Goal: Task Accomplishment & Management: Use online tool/utility

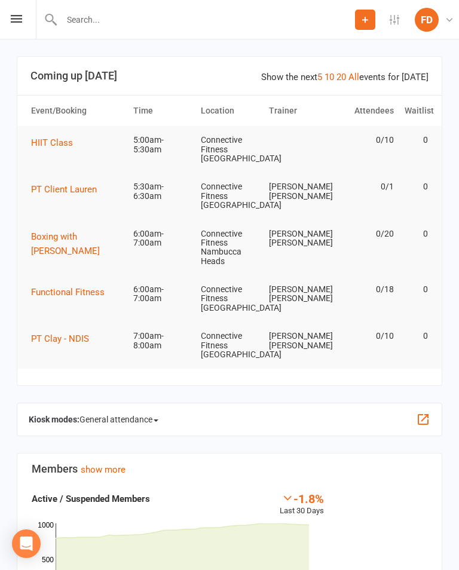
click at [367, 411] on div "Kiosk modes: General attendance General attendance Class Roll call" at bounding box center [230, 419] width 426 height 33
click at [422, 414] on button "button" at bounding box center [423, 420] width 14 height 14
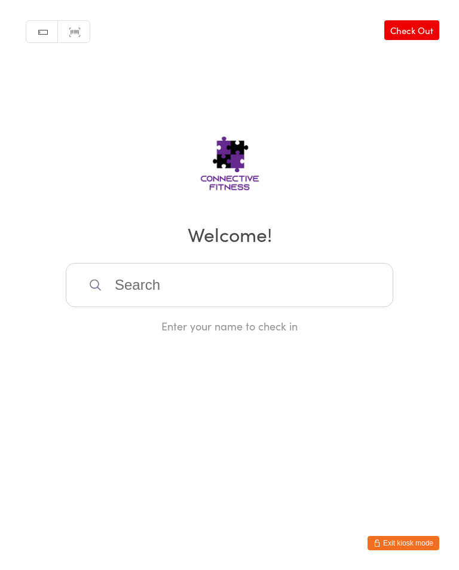
click at [175, 286] on input "search" at bounding box center [230, 285] width 328 height 44
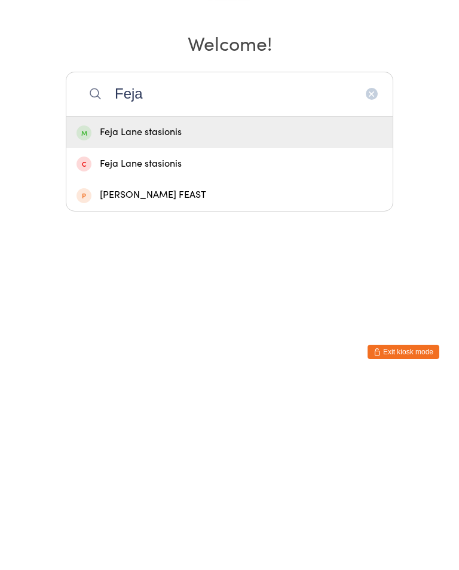
type input "Feja"
click at [207, 316] on div "Feja Lane stasionis" at bounding box center [230, 324] width 306 height 16
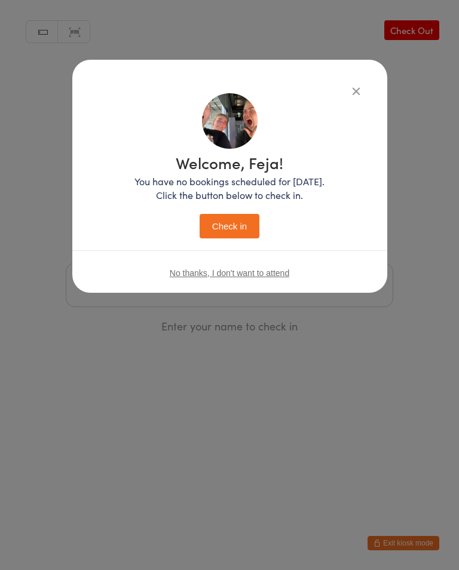
click at [240, 224] on button "Check in" at bounding box center [230, 226] width 60 height 25
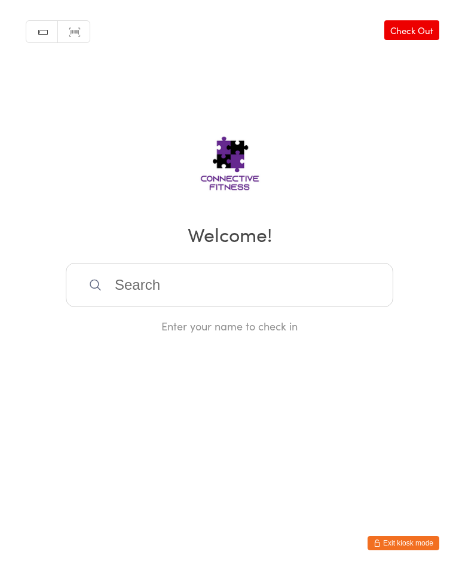
click at [215, 285] on input "search" at bounding box center [230, 285] width 328 height 44
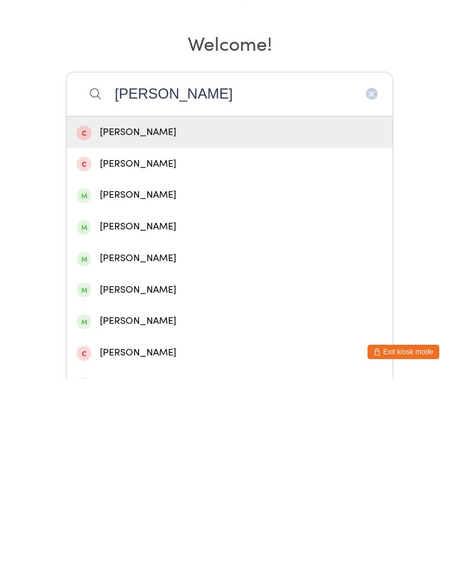
type input "Andrew"
click at [157, 379] on div "Andrew Holmes" at bounding box center [230, 387] width 306 height 16
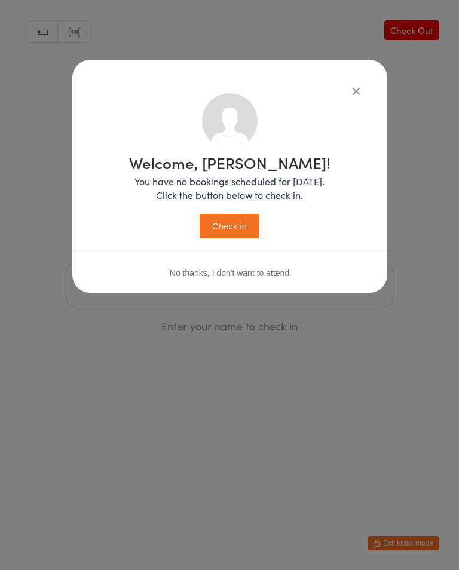
click at [239, 231] on button "Check in" at bounding box center [230, 226] width 60 height 25
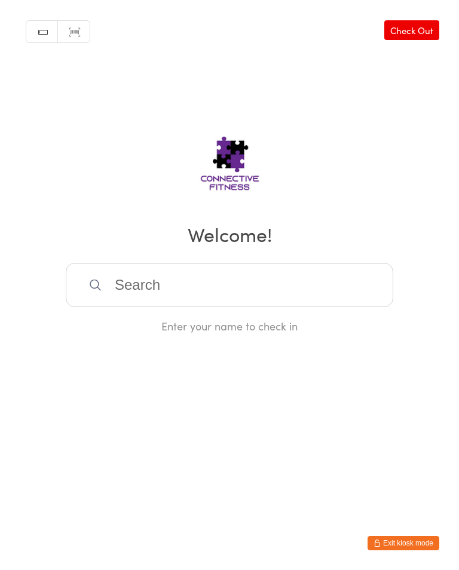
click at [113, 282] on input "search" at bounding box center [230, 285] width 328 height 44
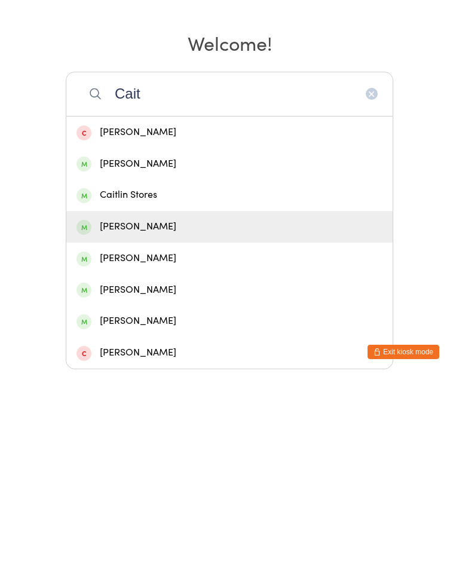
type input "Cait"
click at [121, 410] on div "Caitlin Hallmen" at bounding box center [230, 418] width 306 height 16
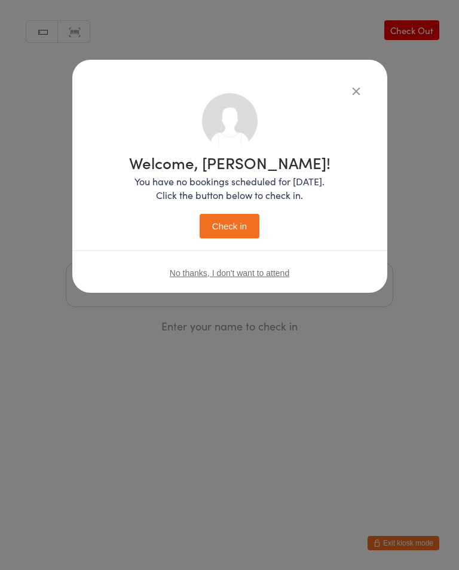
click at [229, 225] on button "Check in" at bounding box center [230, 226] width 60 height 25
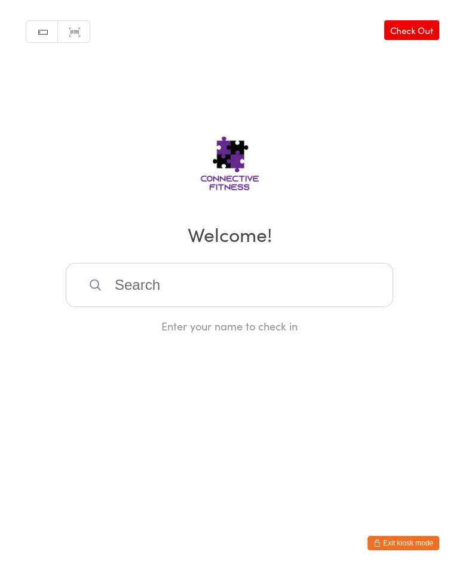
click at [234, 290] on input "search" at bounding box center [230, 285] width 328 height 44
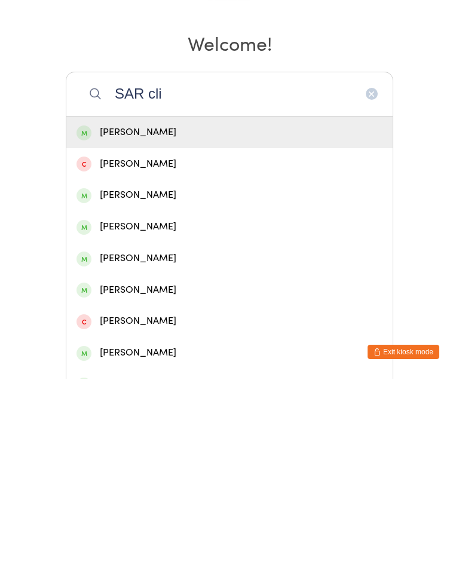
type input "SAR cli"
click at [164, 316] on div "Sarah Clifford" at bounding box center [230, 324] width 306 height 16
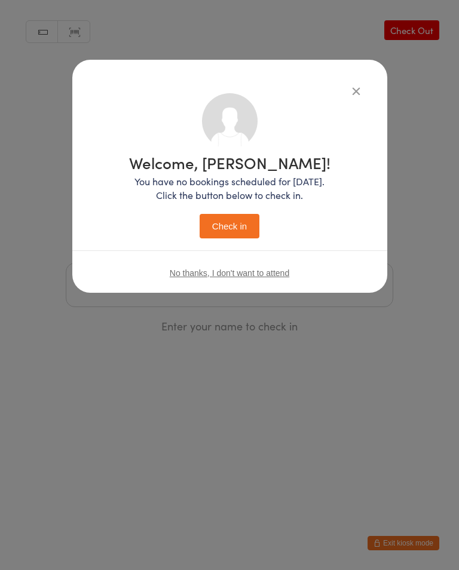
click at [230, 225] on button "Check in" at bounding box center [230, 226] width 60 height 25
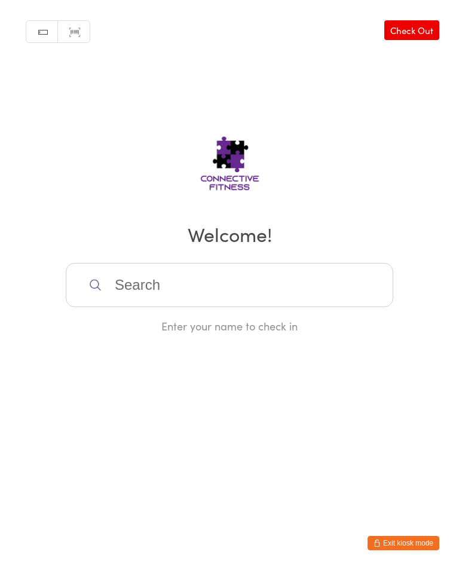
click at [292, 290] on input "search" at bounding box center [230, 285] width 328 height 44
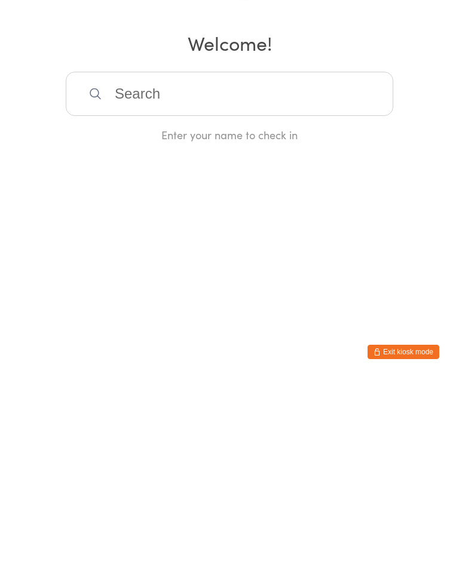
type input "A"
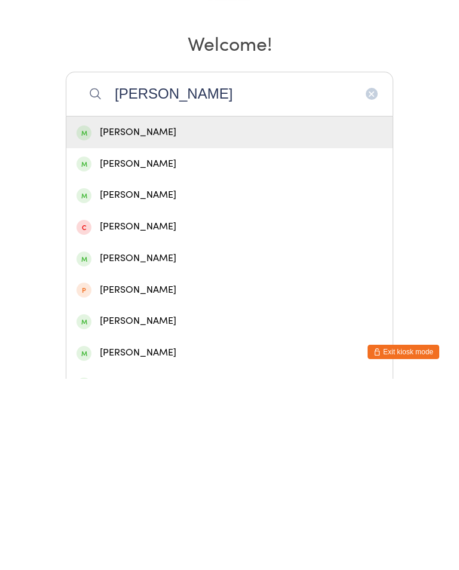
type input "Harrison"
click at [190, 379] on div "Harrison Kennedy" at bounding box center [230, 387] width 306 height 16
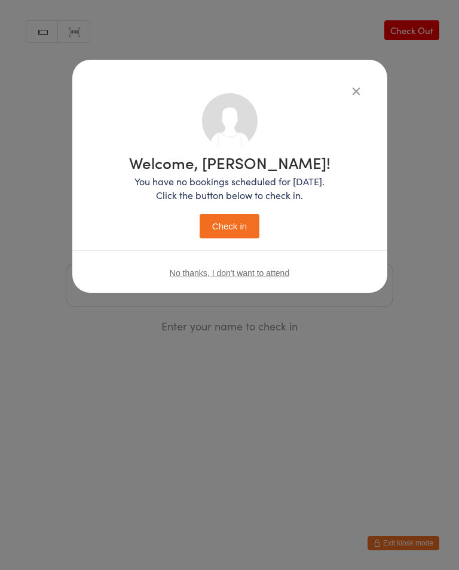
click at [244, 231] on button "Check in" at bounding box center [230, 226] width 60 height 25
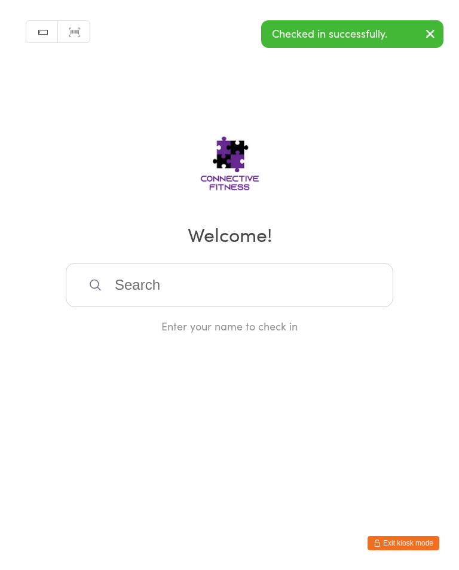
click at [319, 297] on input "search" at bounding box center [230, 285] width 328 height 44
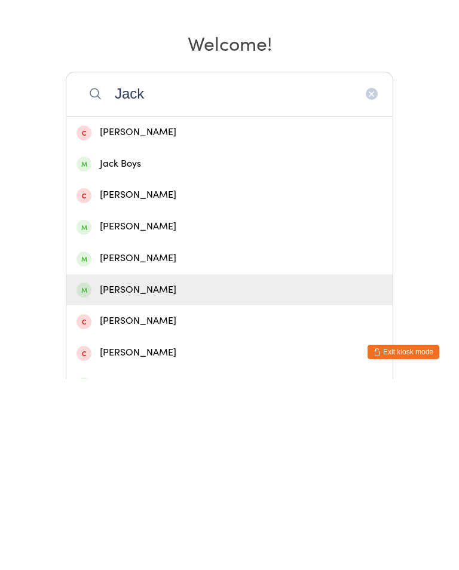
type input "Jack"
click at [223, 466] on div "Jack Noonan" at bounding box center [229, 482] width 326 height 32
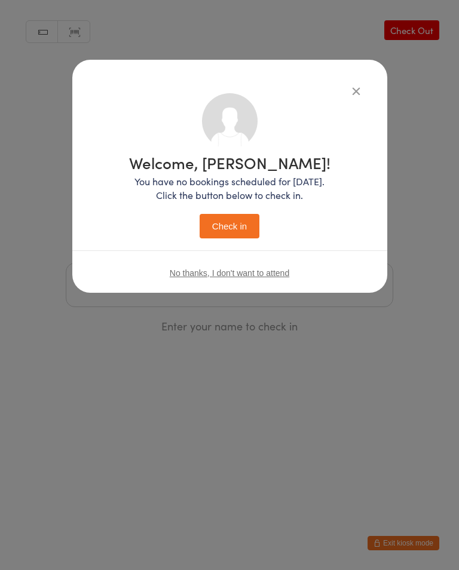
click at [246, 229] on button "Check in" at bounding box center [230, 226] width 60 height 25
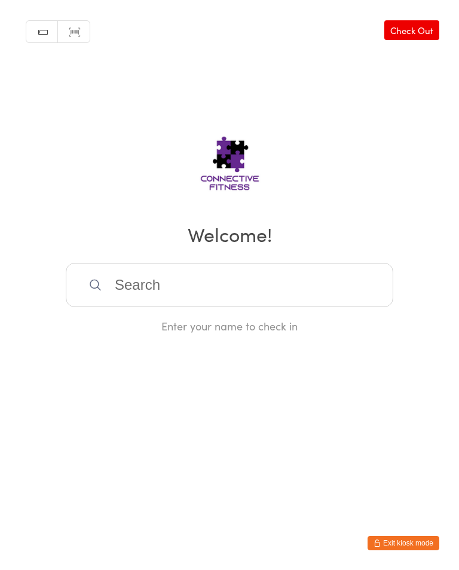
click at [168, 285] on input "search" at bounding box center [230, 285] width 328 height 44
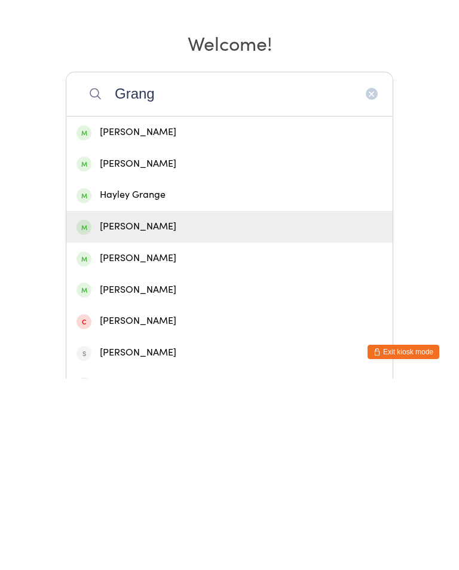
type input "Grang"
click at [148, 410] on div "Justin Grange" at bounding box center [230, 418] width 306 height 16
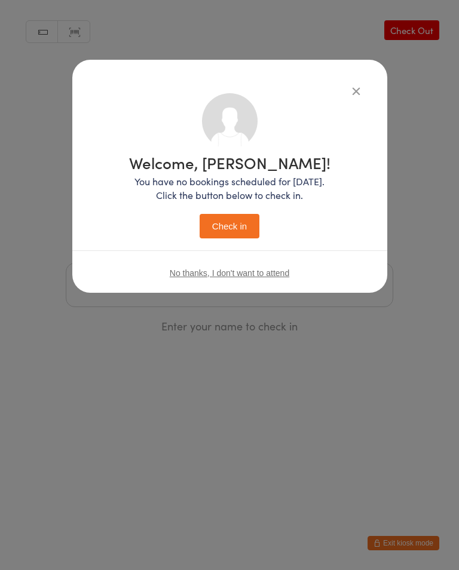
click at [228, 237] on button "Check in" at bounding box center [230, 226] width 60 height 25
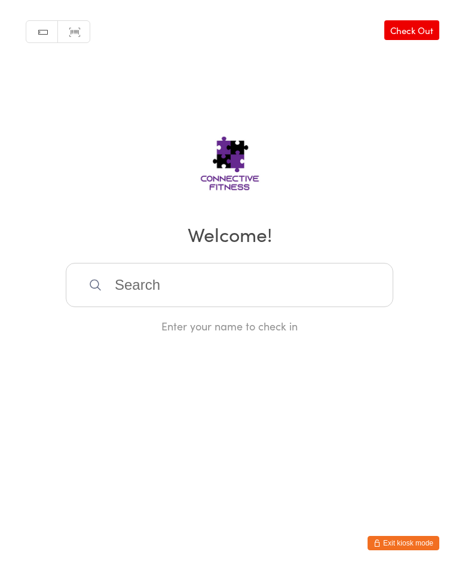
click at [429, 29] on link "Check Out" at bounding box center [411, 30] width 55 height 20
click at [429, 29] on link "Check In" at bounding box center [416, 30] width 48 height 20
click at [142, 288] on input "search" at bounding box center [230, 285] width 328 height 44
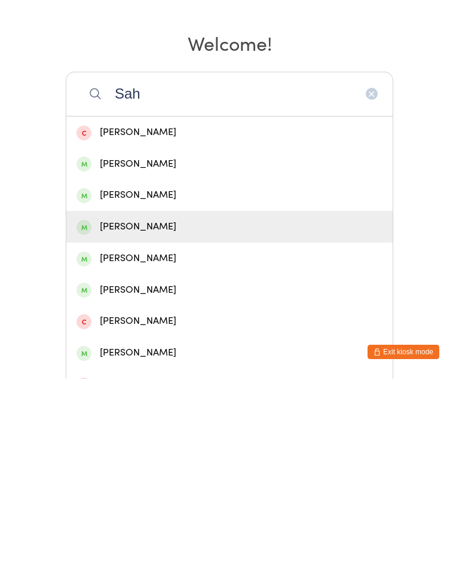
type input "Sah"
click at [141, 410] on div "Sarah Cohen" at bounding box center [230, 418] width 306 height 16
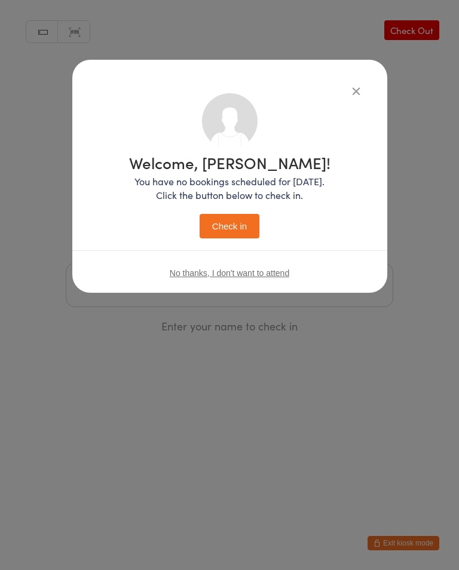
click at [236, 225] on button "Check in" at bounding box center [230, 226] width 60 height 25
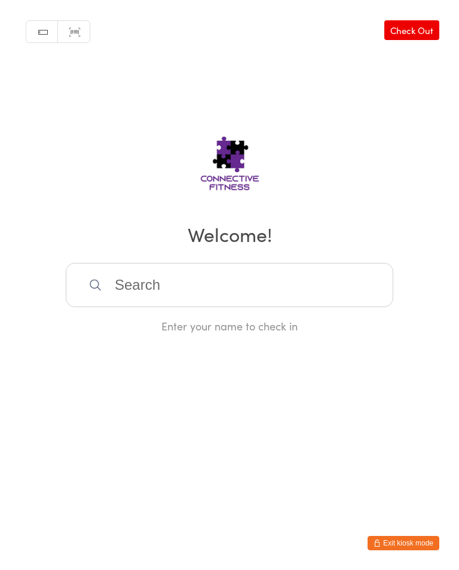
click at [204, 292] on input "search" at bounding box center [230, 285] width 328 height 44
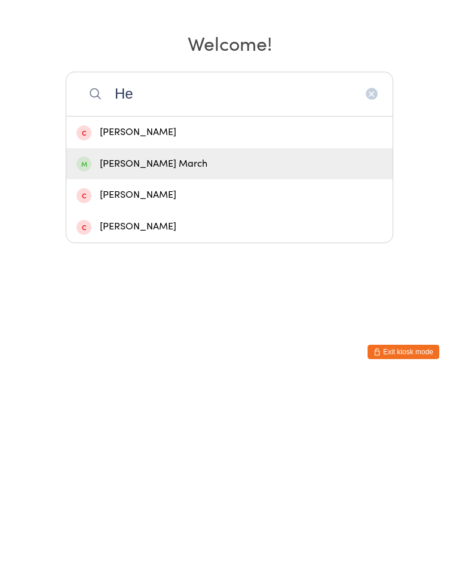
type input "He"
click at [137, 347] on div "Heidi March" at bounding box center [230, 355] width 306 height 16
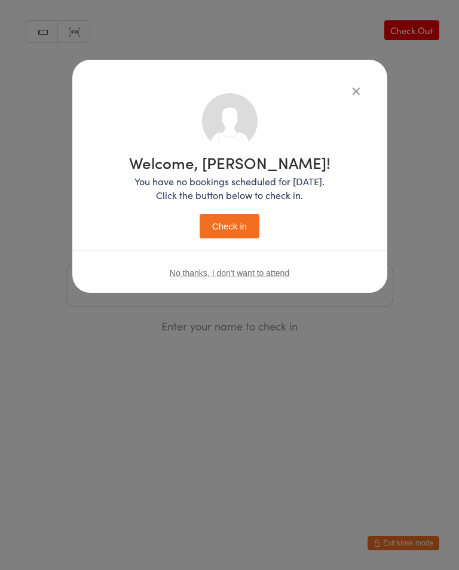
click at [245, 202] on p "You have no bookings scheduled for today. Click the button below to check in." at bounding box center [230, 189] width 202 height 28
click at [228, 230] on button "Check in" at bounding box center [230, 226] width 60 height 25
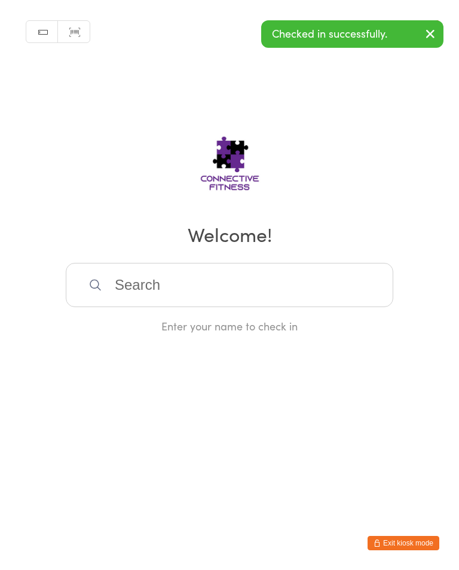
click at [296, 276] on input "search" at bounding box center [230, 285] width 328 height 44
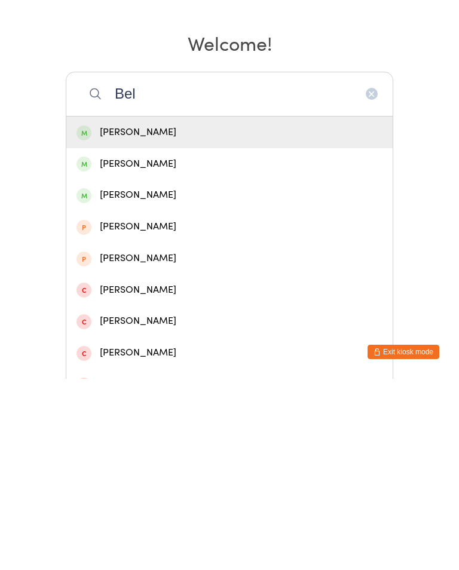
type input "Bel"
click at [155, 379] on div "Belen Mendez" at bounding box center [230, 387] width 306 height 16
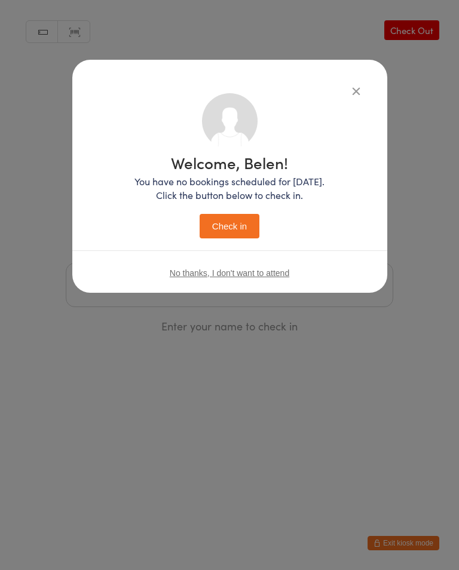
click at [235, 228] on button "Check in" at bounding box center [230, 226] width 60 height 25
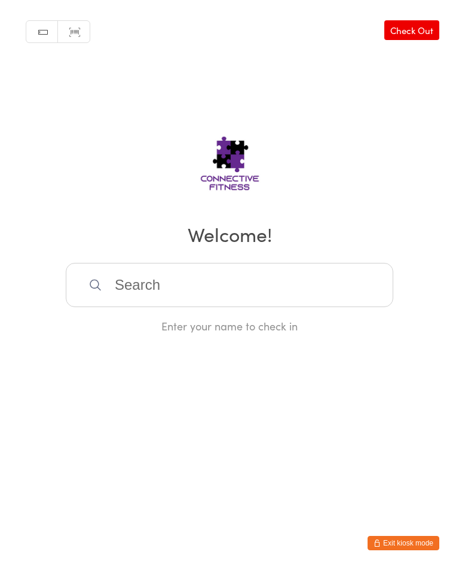
click at [175, 298] on input "search" at bounding box center [230, 285] width 328 height 44
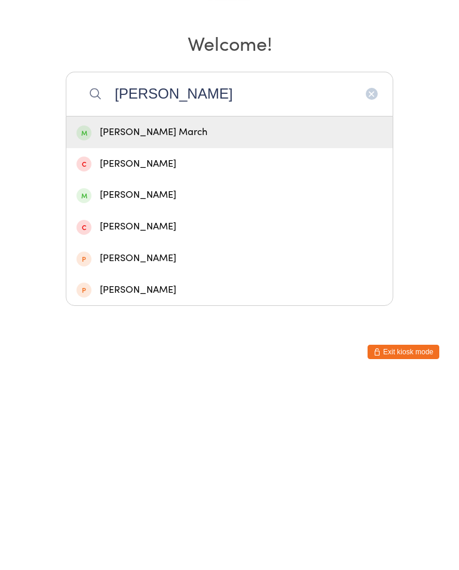
type input "Heid"
click at [154, 316] on div "Heidi March" at bounding box center [230, 324] width 306 height 16
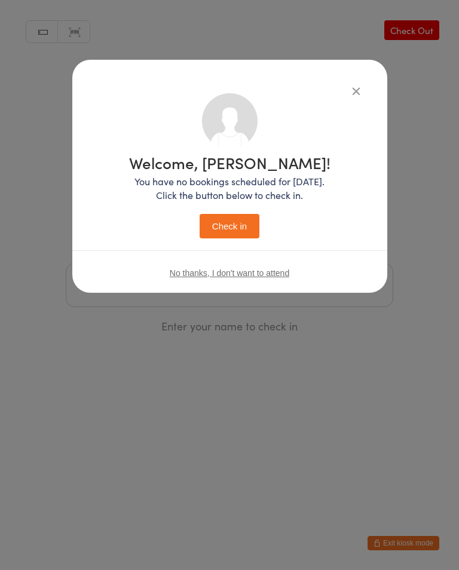
click at [245, 223] on button "Check in" at bounding box center [230, 226] width 60 height 25
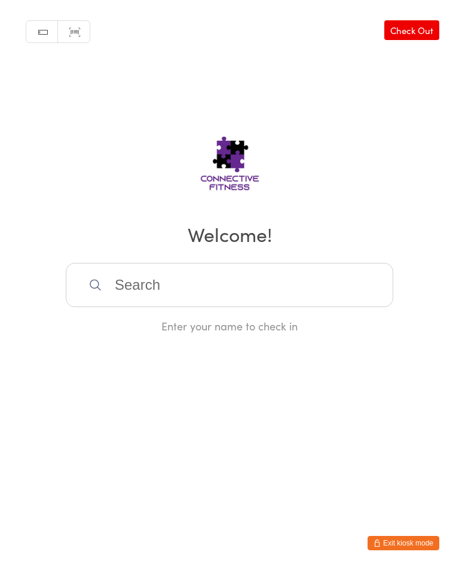
click at [171, 283] on input "search" at bounding box center [230, 285] width 328 height 44
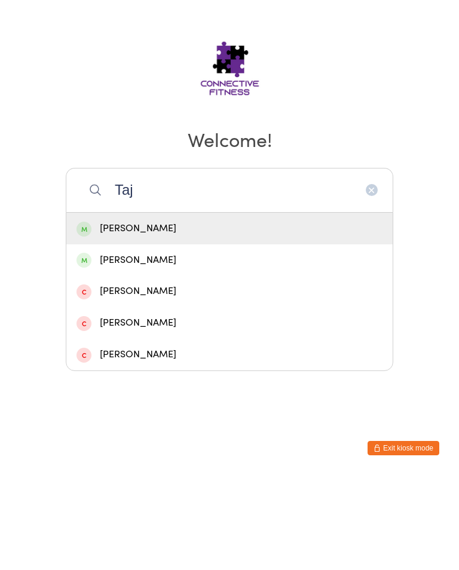
type input "Taj"
click at [163, 347] on div "Taj Williams" at bounding box center [230, 355] width 306 height 16
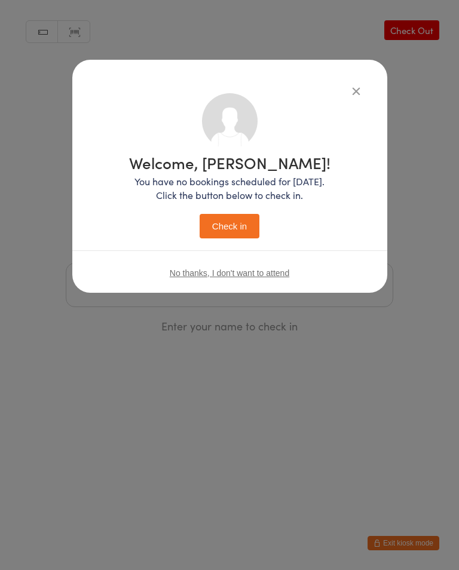
click at [230, 227] on button "Check in" at bounding box center [230, 226] width 60 height 25
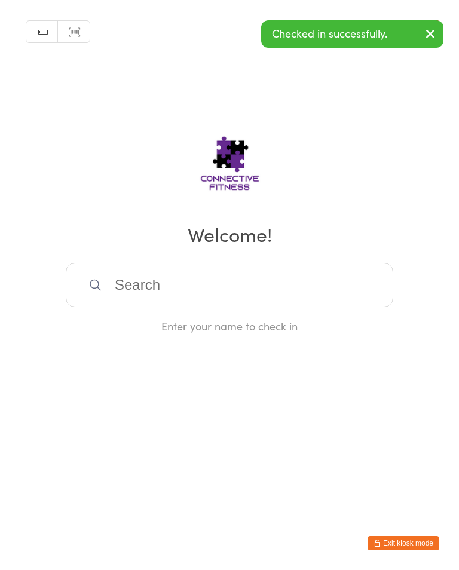
click at [340, 301] on input "search" at bounding box center [230, 285] width 328 height 44
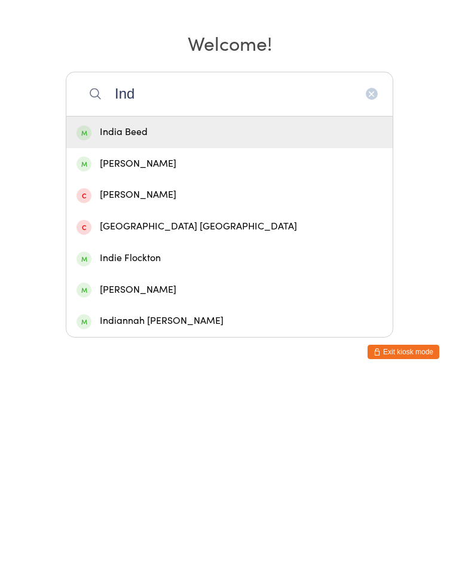
type input "Ind"
click at [187, 505] on div "Indiannah Williams" at bounding box center [230, 513] width 306 height 16
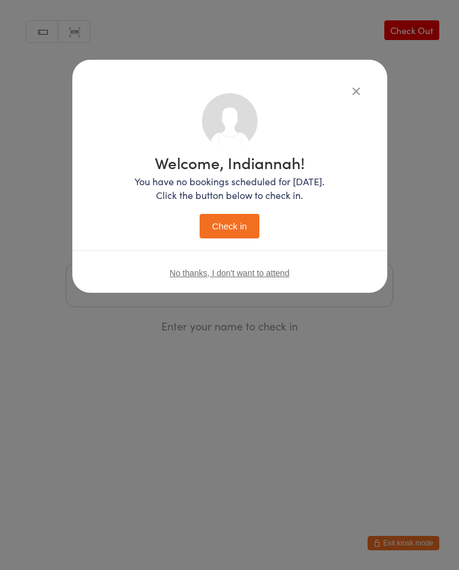
click at [248, 231] on button "Check in" at bounding box center [230, 226] width 60 height 25
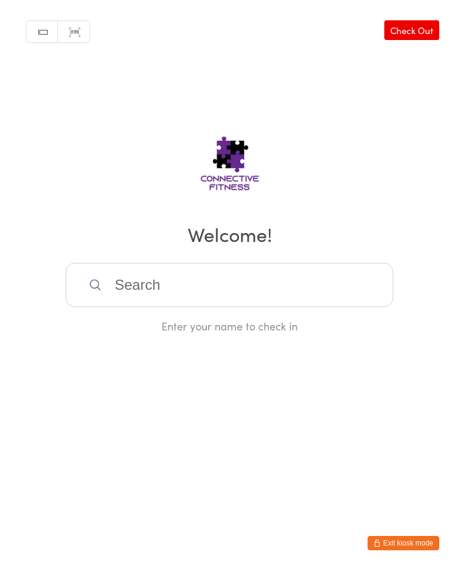
click at [306, 286] on input "search" at bounding box center [230, 285] width 328 height 44
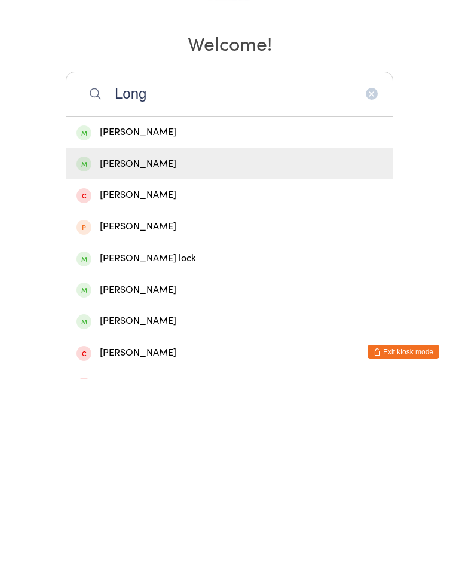
type input "Long"
click at [190, 347] on div "Matthew Long" at bounding box center [230, 355] width 306 height 16
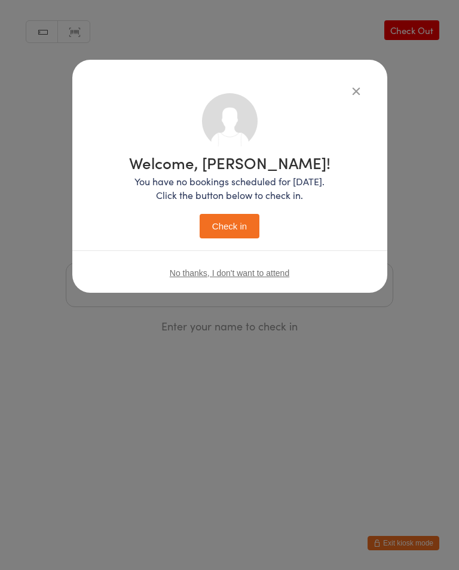
click at [239, 227] on button "Check in" at bounding box center [230, 226] width 60 height 25
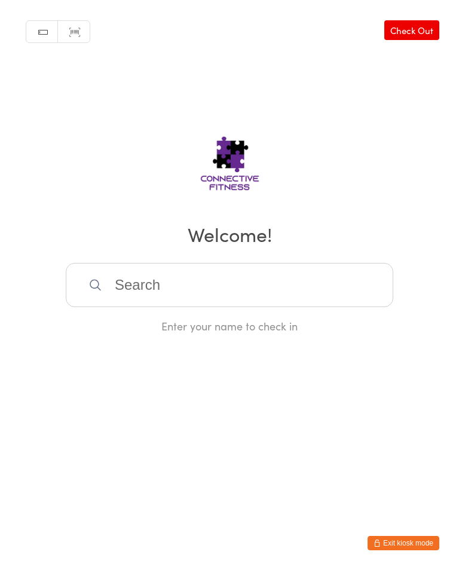
click at [424, 28] on link "Check Out" at bounding box center [411, 30] width 55 height 20
click at [422, 28] on link "Check In" at bounding box center [416, 30] width 48 height 20
click at [427, 40] on link "Check Out" at bounding box center [411, 30] width 55 height 20
click at [268, 285] on input "search" at bounding box center [230, 285] width 328 height 44
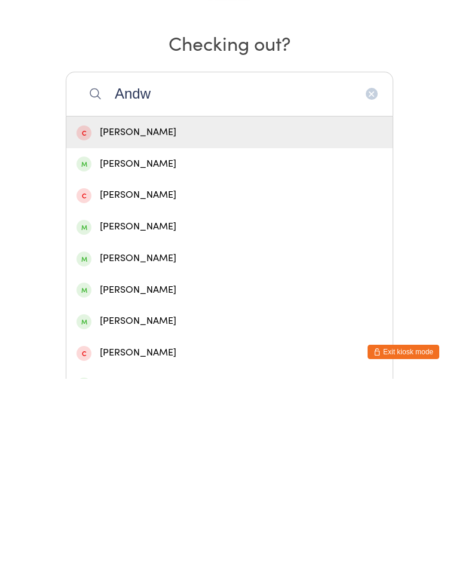
type input "Andw"
click at [168, 410] on div "Andrew Holmes" at bounding box center [230, 418] width 306 height 16
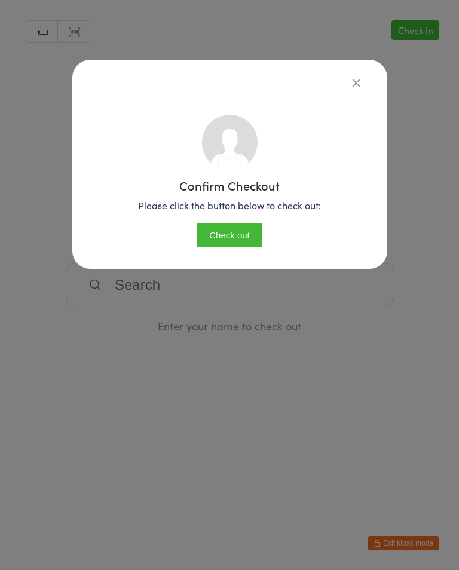
click at [257, 219] on div "Confirm Checkout Please click the button below to check out: Check out" at bounding box center [229, 181] width 267 height 152
click at [238, 245] on button "Check out" at bounding box center [230, 235] width 66 height 25
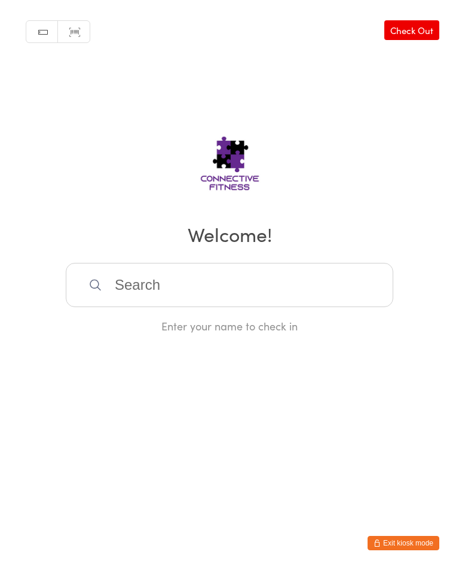
click at [128, 288] on input "search" at bounding box center [230, 285] width 328 height 44
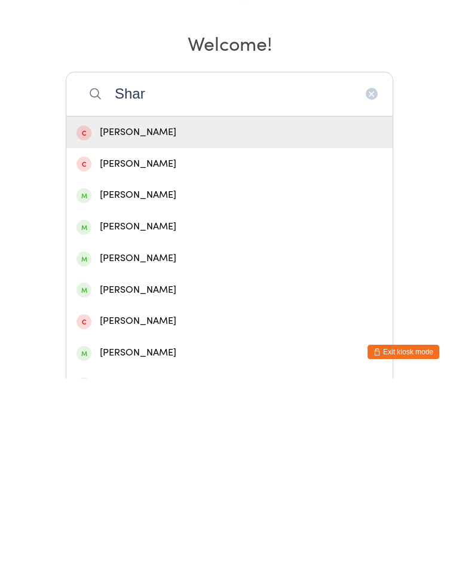
type input "Shar"
click at [194, 379] on div "Sharon Wilson" at bounding box center [230, 387] width 306 height 16
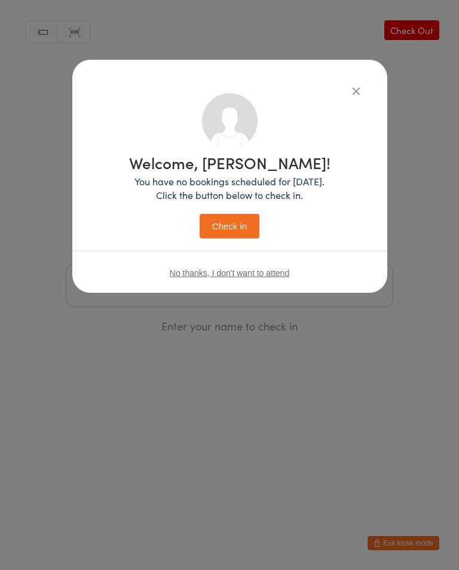
click at [236, 225] on button "Check in" at bounding box center [230, 226] width 60 height 25
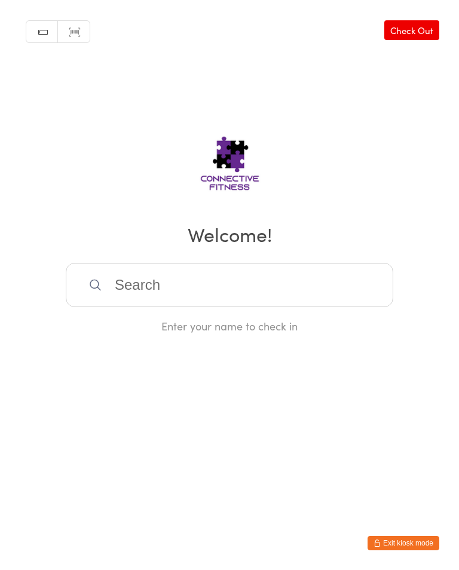
click at [133, 294] on input "search" at bounding box center [230, 285] width 328 height 44
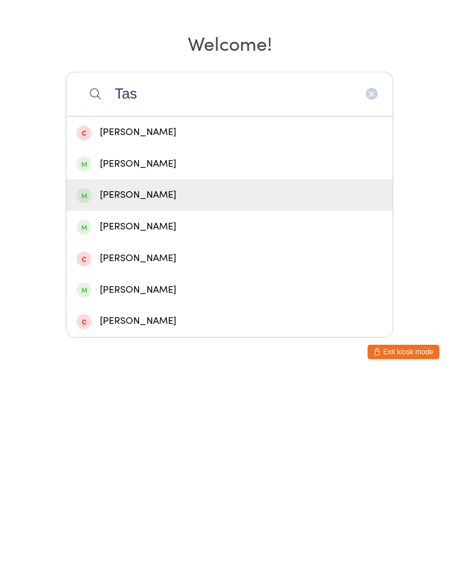
type input "Tas"
click at [118, 379] on div "Tash Hilbert" at bounding box center [230, 387] width 306 height 16
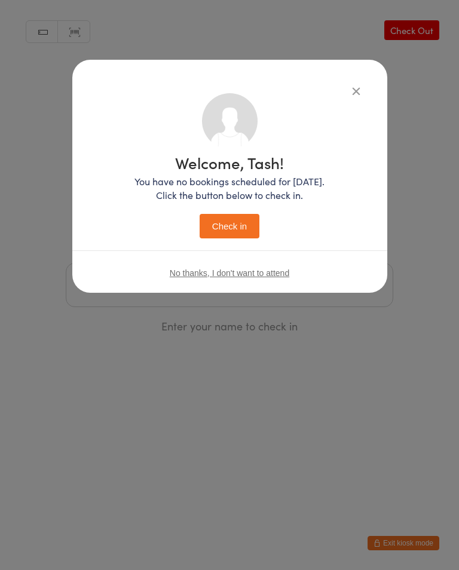
click at [219, 227] on button "Check in" at bounding box center [230, 226] width 60 height 25
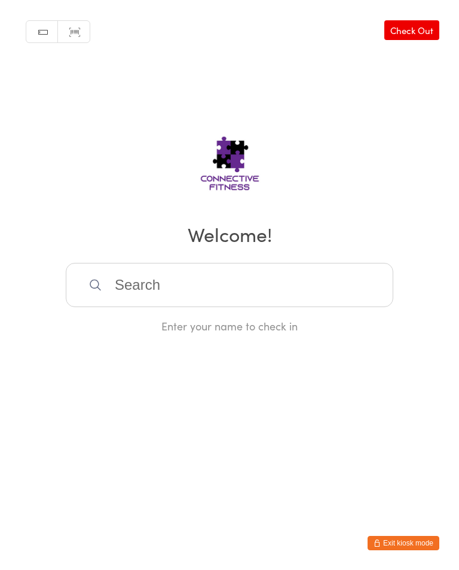
click at [151, 279] on input "search" at bounding box center [230, 285] width 328 height 44
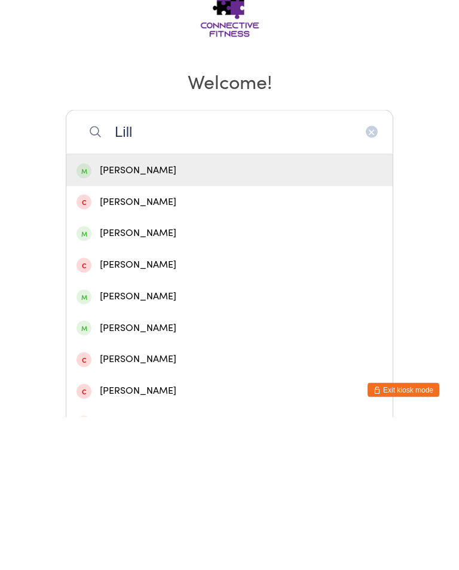
type input "Lill"
click at [122, 442] on div "Lilla Walburn" at bounding box center [230, 450] width 306 height 16
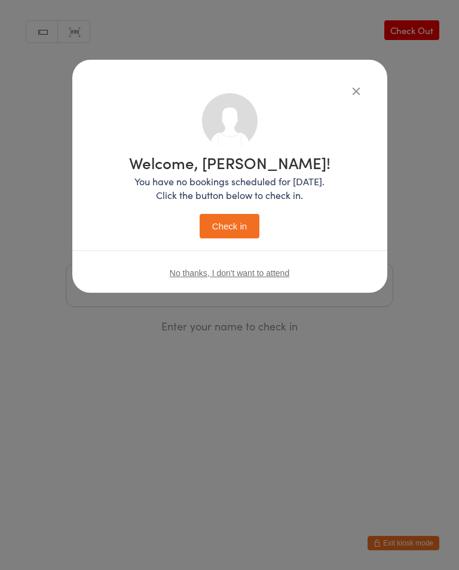
click at [217, 228] on button "Check in" at bounding box center [230, 226] width 60 height 25
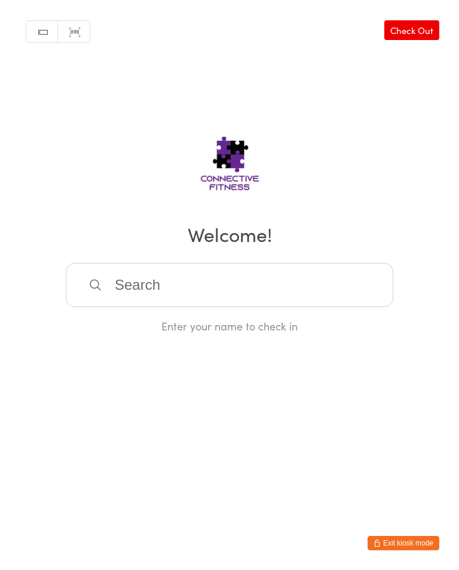
click at [422, 32] on link "Check Out" at bounding box center [411, 30] width 55 height 20
click at [161, 297] on input "search" at bounding box center [230, 285] width 328 height 44
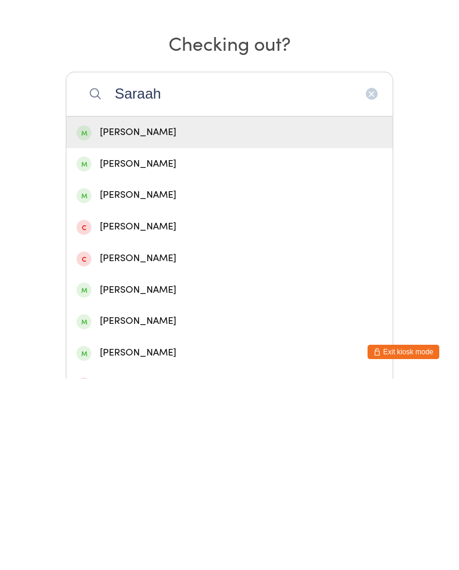
type input "Saraah"
click at [135, 347] on div "Sarah Cohen" at bounding box center [230, 355] width 306 height 16
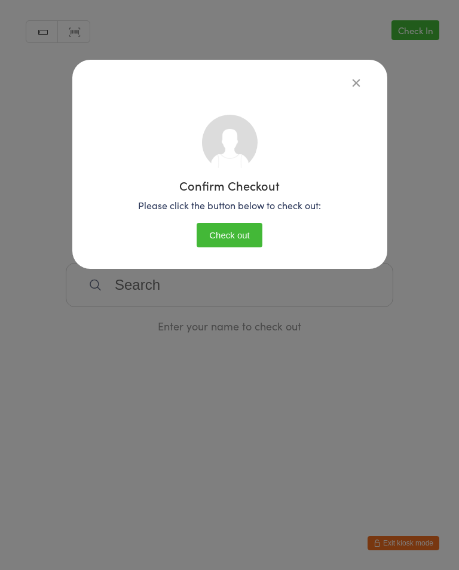
click at [243, 231] on button "Check out" at bounding box center [230, 235] width 66 height 25
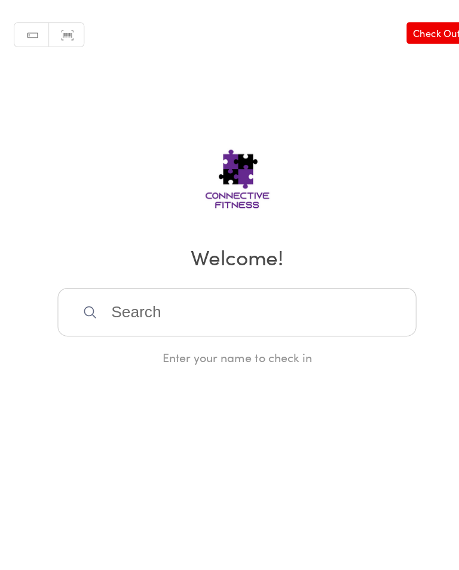
click at [403, 23] on link "Check Out" at bounding box center [411, 30] width 55 height 20
click at [124, 295] on input "search" at bounding box center [230, 285] width 328 height 44
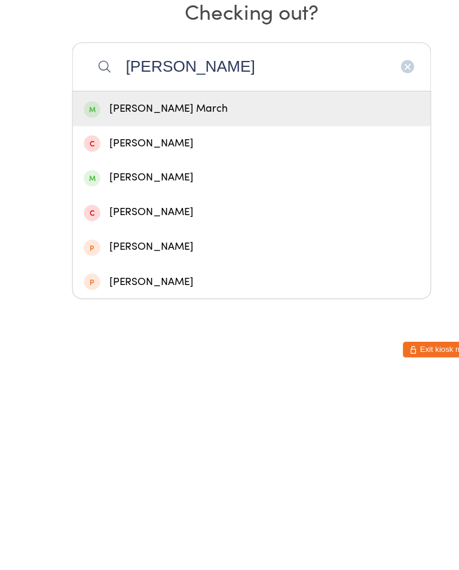
type input "Heid"
click at [153, 316] on div "Heidi March" at bounding box center [230, 324] width 306 height 16
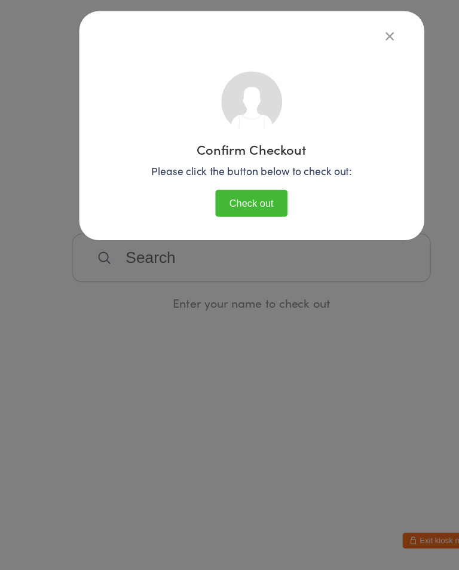
click at [242, 223] on button "Check out" at bounding box center [230, 235] width 66 height 25
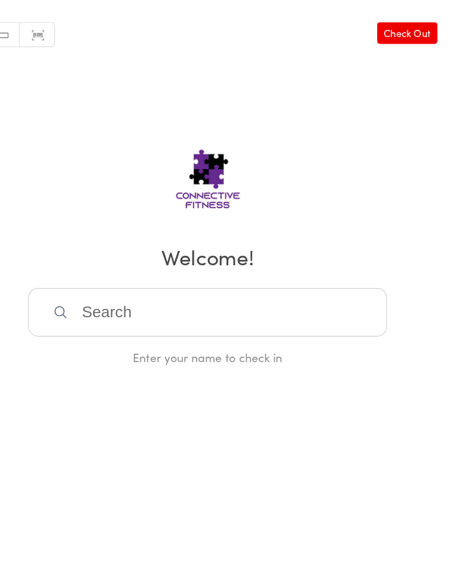
click at [395, 25] on link "Check Out" at bounding box center [411, 30] width 55 height 20
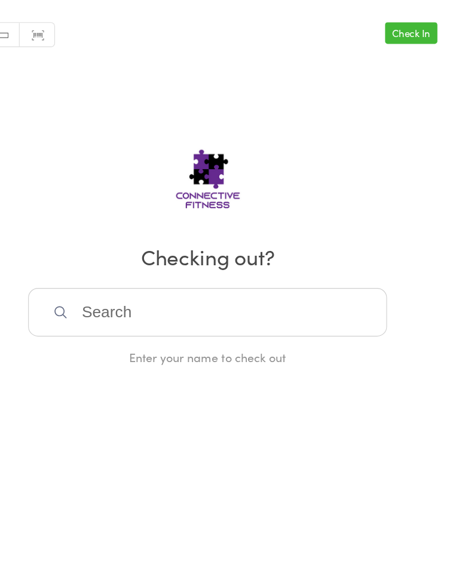
click at [392, 23] on link "Check In" at bounding box center [416, 30] width 48 height 20
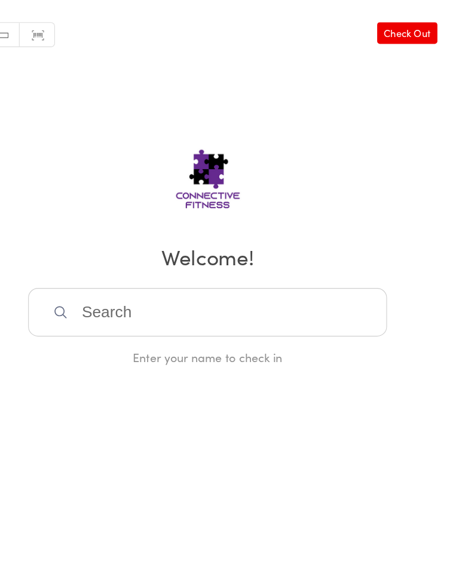
click at [384, 22] on link "Check Out" at bounding box center [411, 30] width 55 height 20
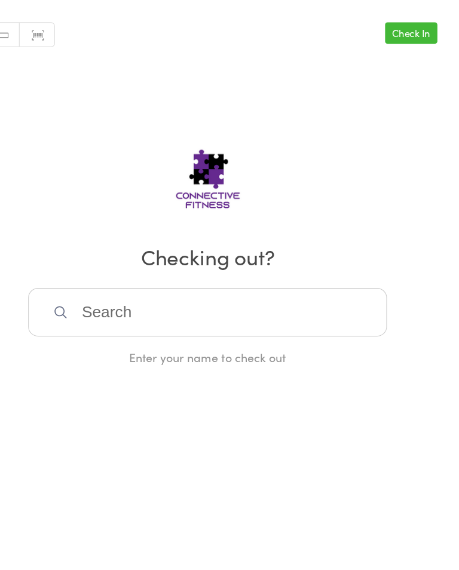
click at [140, 285] on input "search" at bounding box center [230, 285] width 328 height 44
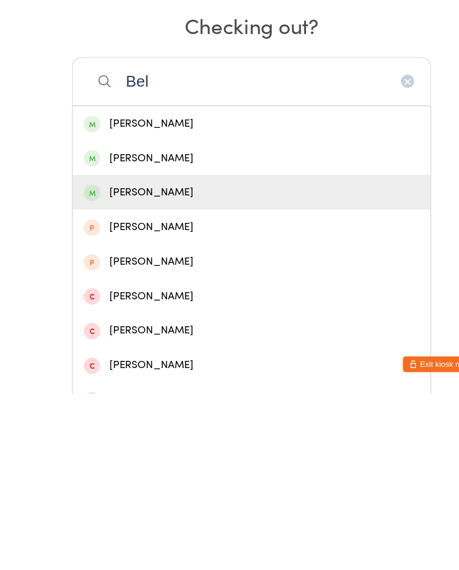
type input "Bel"
click at [158, 379] on div "Belen Mendez" at bounding box center [230, 387] width 306 height 16
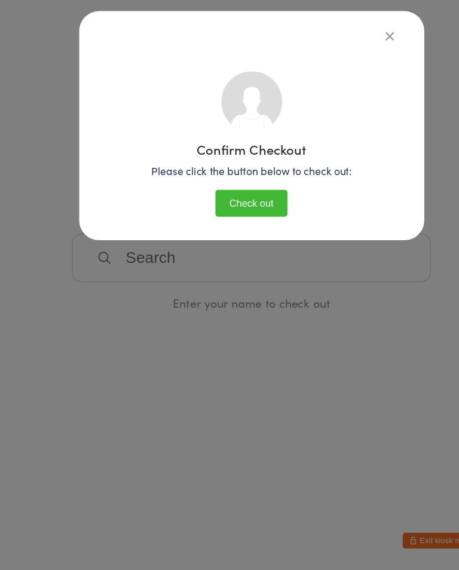
click at [240, 223] on button "Check out" at bounding box center [230, 235] width 66 height 25
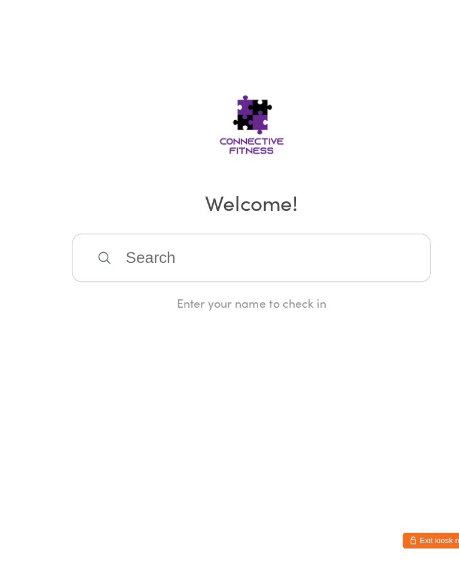
click at [169, 263] on input "search" at bounding box center [230, 285] width 328 height 44
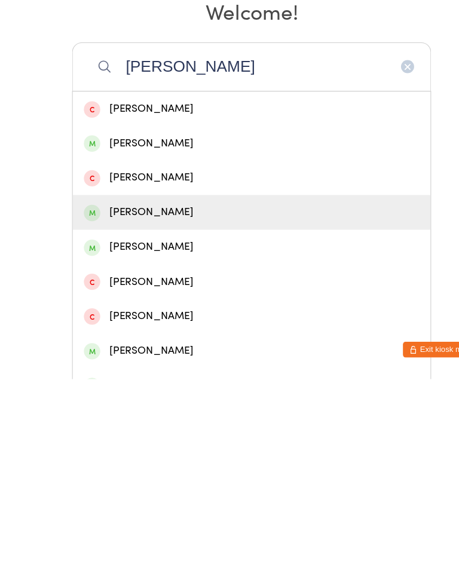
type input "Darr"
click at [144, 410] on div "[PERSON_NAME]" at bounding box center [230, 418] width 306 height 16
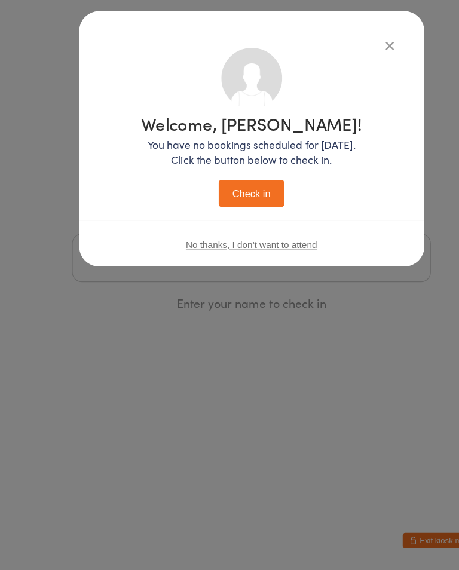
click at [235, 214] on button "Check in" at bounding box center [230, 226] width 60 height 25
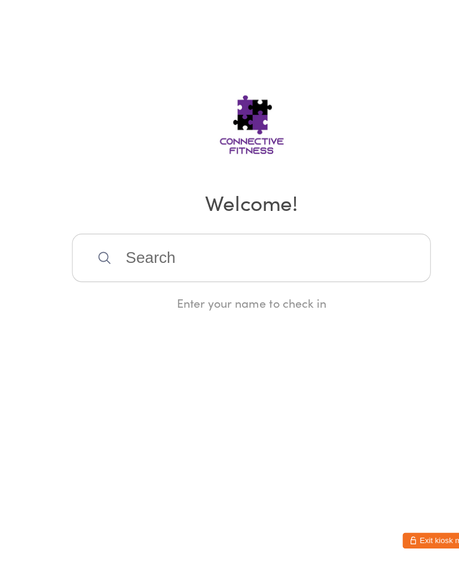
click at [132, 263] on input "search" at bounding box center [230, 285] width 328 height 44
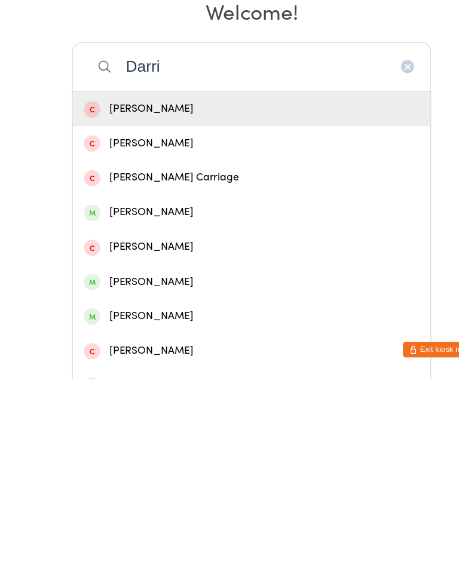
type input "Darri"
click at [123, 410] on div "Darien Lee" at bounding box center [230, 418] width 306 height 16
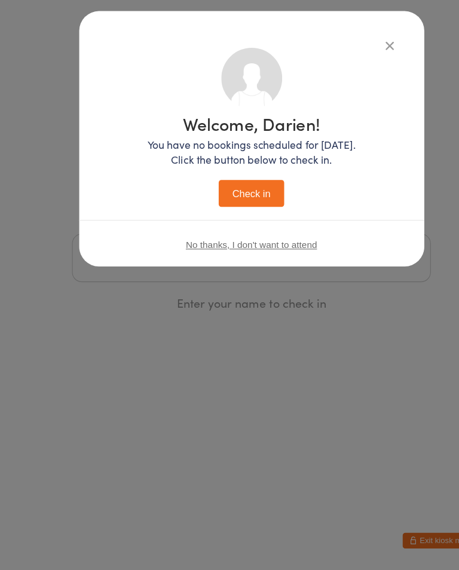
click at [228, 214] on button "Check in" at bounding box center [230, 226] width 60 height 25
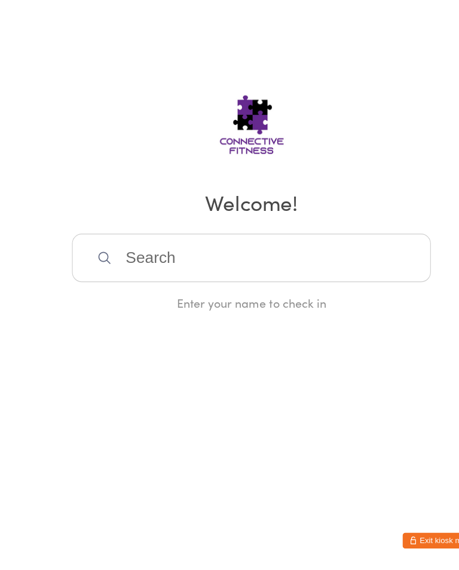
click at [145, 263] on input "search" at bounding box center [230, 285] width 328 height 44
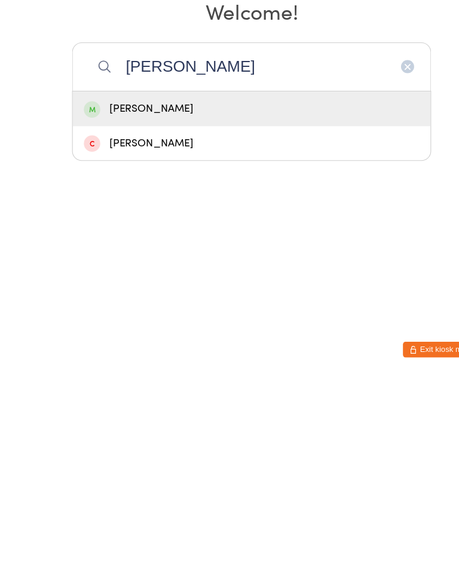
type input "Huse"
click at [135, 316] on div "Kate Husen" at bounding box center [230, 324] width 306 height 16
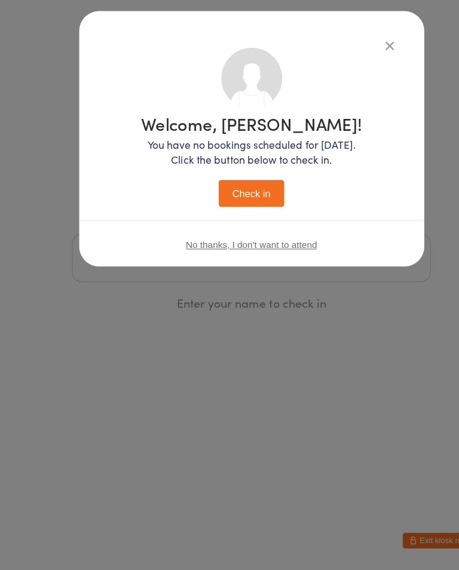
click at [224, 214] on button "Check in" at bounding box center [230, 226] width 60 height 25
